Goal: Task Accomplishment & Management: Manage account settings

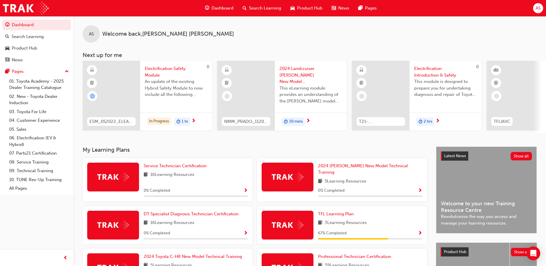
click at [537, 8] on span "AS" at bounding box center [537, 8] width 5 height 7
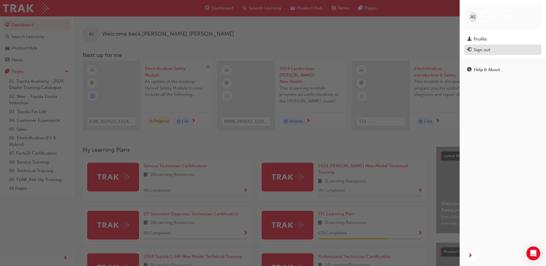
click at [481, 47] on div "Sign out" at bounding box center [481, 50] width 16 height 7
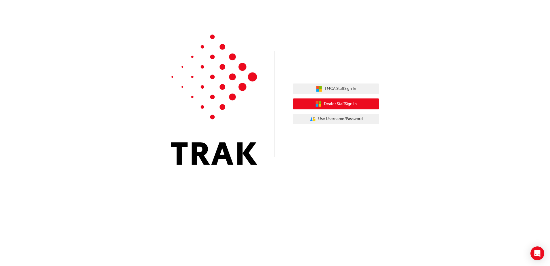
click at [337, 106] on span "Dealer Staff Sign In" at bounding box center [340, 104] width 33 height 7
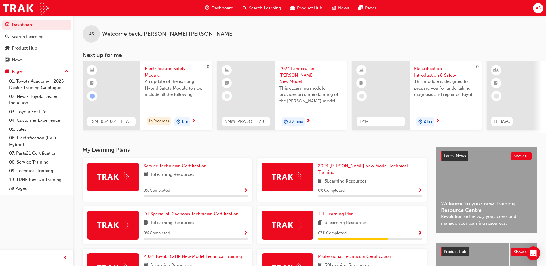
click at [539, 7] on span "AS" at bounding box center [537, 8] width 5 height 7
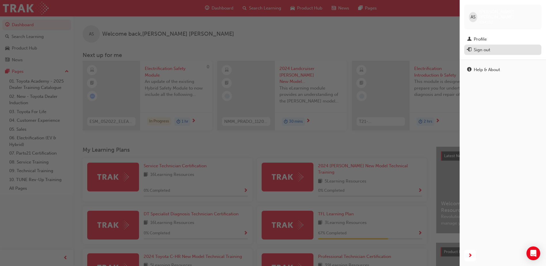
click at [484, 47] on div "Sign out" at bounding box center [481, 50] width 16 height 7
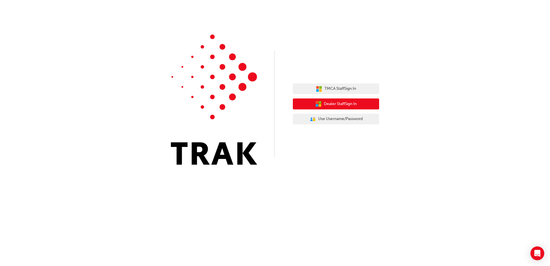
click at [333, 104] on span "Dealer Staff Sign In" at bounding box center [340, 104] width 33 height 7
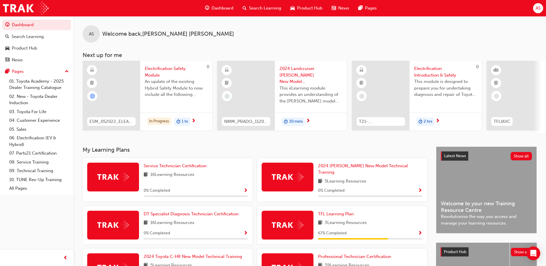
click at [539, 7] on span "AS" at bounding box center [537, 8] width 5 height 7
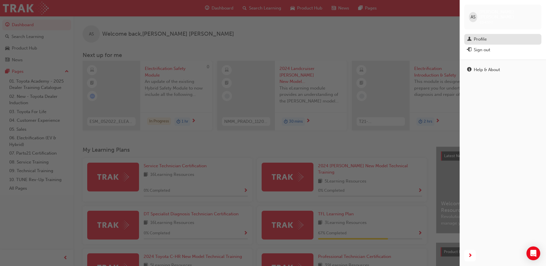
click at [479, 36] on div "Profile" at bounding box center [479, 39] width 13 height 7
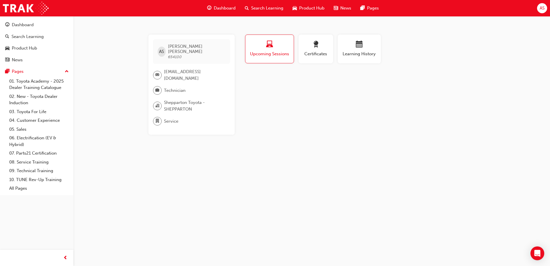
drag, startPoint x: 544, startPoint y: 10, endPoint x: 435, endPoint y: 35, distance: 111.7
click at [423, 41] on div "Profile Upcoming Sessions Certificates Learning History" at bounding box center [359, 51] width 243 height 33
drag, startPoint x: 544, startPoint y: 8, endPoint x: 420, endPoint y: 49, distance: 130.6
click at [415, 50] on div "Profile Upcoming Sessions Certificates Learning History" at bounding box center [359, 51] width 243 height 33
click at [543, 9] on span "AS" at bounding box center [542, 8] width 5 height 7
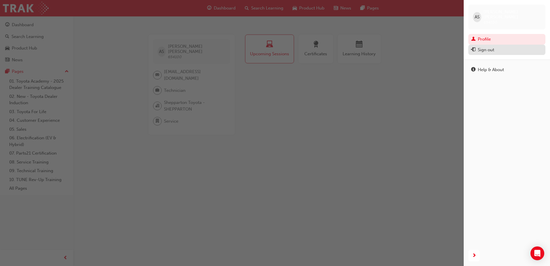
click at [486, 47] on div "Sign out" at bounding box center [486, 50] width 16 height 7
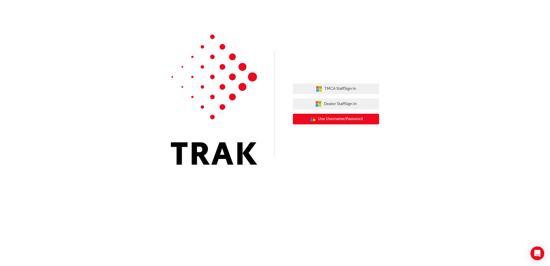
click at [337, 119] on span "Use Username/Password" at bounding box center [340, 119] width 45 height 7
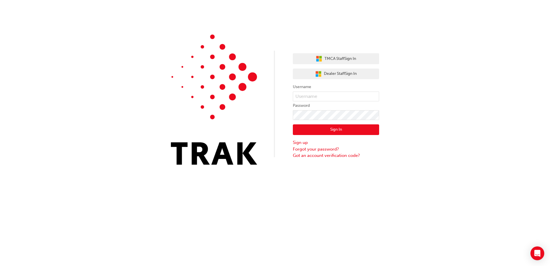
click at [415, 87] on div "TMCA Staff Sign In Dealer Staff Sign In Username Password Sign In Sign up Forgo…" at bounding box center [275, 86] width 550 height 173
click at [337, 74] on span "Dealer Staff Sign In" at bounding box center [340, 73] width 33 height 7
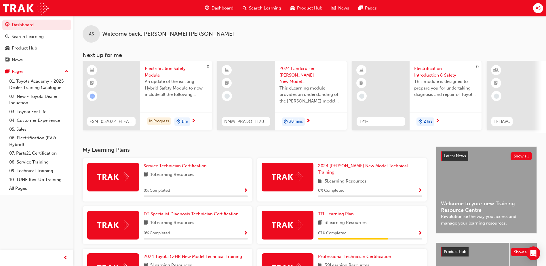
drag, startPoint x: 91, startPoint y: 33, endPoint x: 243, endPoint y: 45, distance: 152.4
click at [243, 45] on div "AS Welcome back , Alejandro Santos Next up for me 0 ESM_052022_ELEARN Electrifi…" at bounding box center [309, 74] width 472 height 117
drag, startPoint x: 539, startPoint y: 8, endPoint x: 430, endPoint y: 27, distance: 110.4
click at [418, 33] on div "AS Welcome back , Alejandro Santos" at bounding box center [309, 29] width 472 height 26
click at [538, 8] on span "AS" at bounding box center [537, 8] width 5 height 7
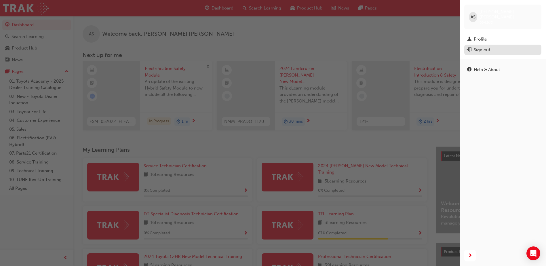
click at [483, 47] on div "Sign out" at bounding box center [481, 50] width 16 height 7
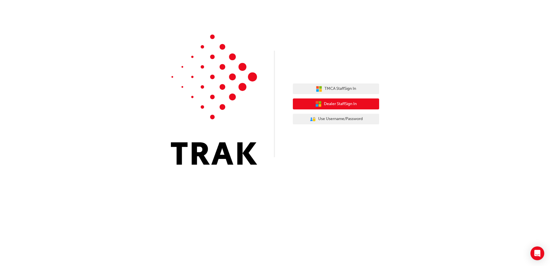
click at [329, 104] on span "Dealer Staff Sign In" at bounding box center [340, 104] width 33 height 7
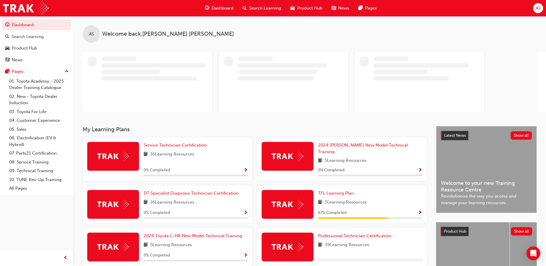
click at [159, 7] on div "Dashboard Search Learning Product Hub News Pages AS" at bounding box center [273, 8] width 546 height 16
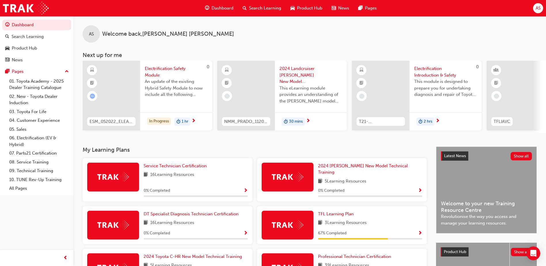
click at [538, 7] on span "AS" at bounding box center [537, 8] width 5 height 7
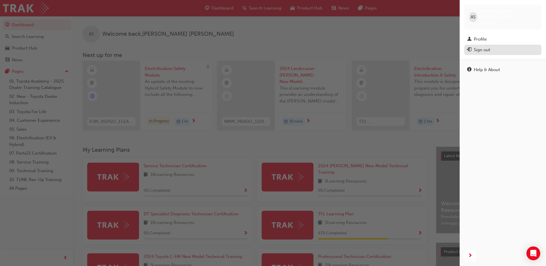
click at [469, 47] on span "exit-icon" at bounding box center [469, 49] width 4 height 5
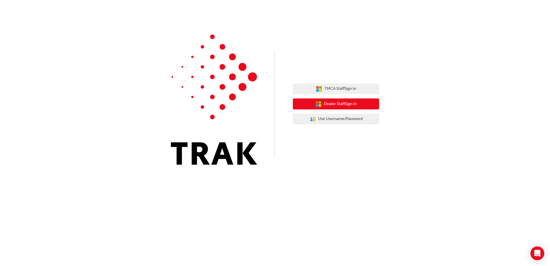
click at [326, 104] on span "Dealer Staff Sign In" at bounding box center [340, 104] width 33 height 7
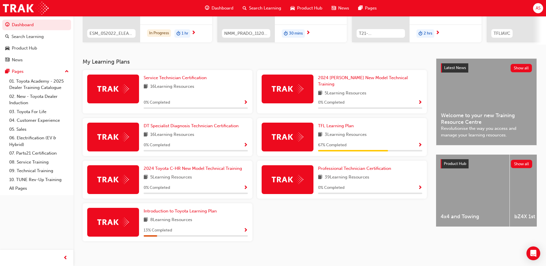
scroll to position [88, 0]
